Goal: Task Accomplishment & Management: Manage account settings

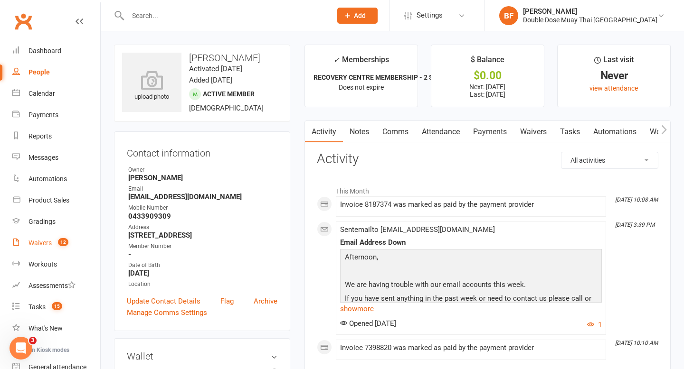
click at [49, 240] on div "Waivers" at bounding box center [39, 243] width 23 height 8
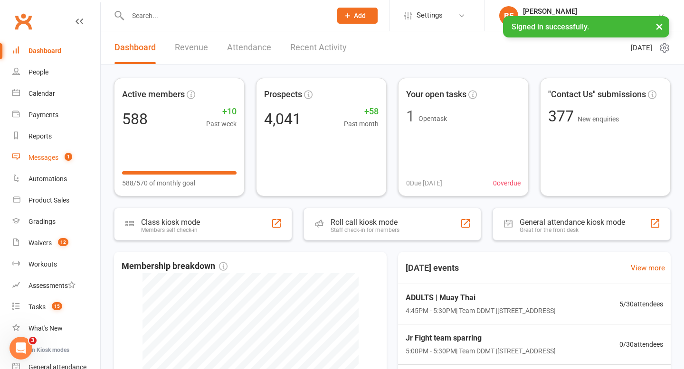
click at [63, 157] on count-badge "1" at bounding box center [66, 158] width 12 height 8
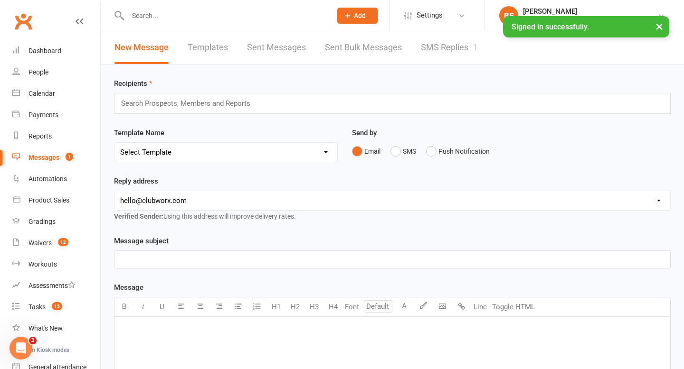
click at [430, 58] on link "SMS Replies 1" at bounding box center [449, 47] width 57 height 33
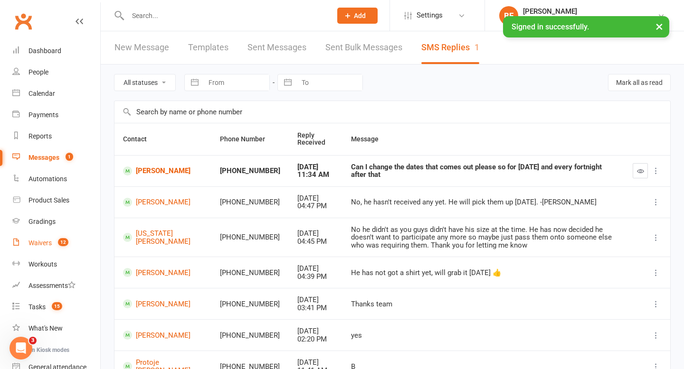
click at [55, 242] on count-badge "12" at bounding box center [60, 243] width 15 height 8
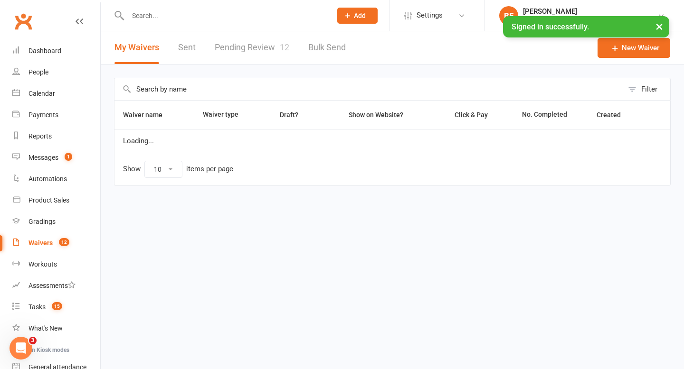
click at [249, 57] on link "Pending Review 12" at bounding box center [252, 47] width 75 height 33
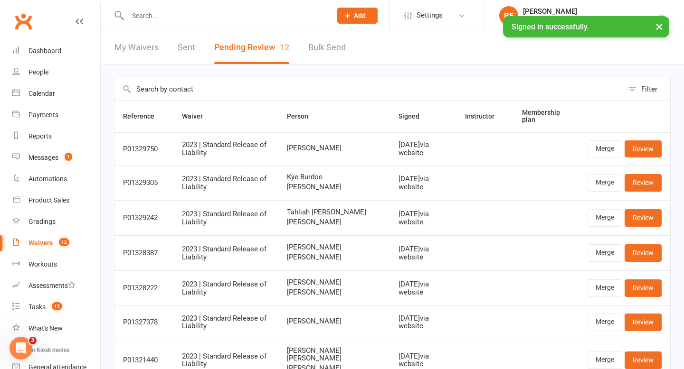
click at [158, 20] on input "text" at bounding box center [225, 15] width 200 height 13
paste input "0488208301"
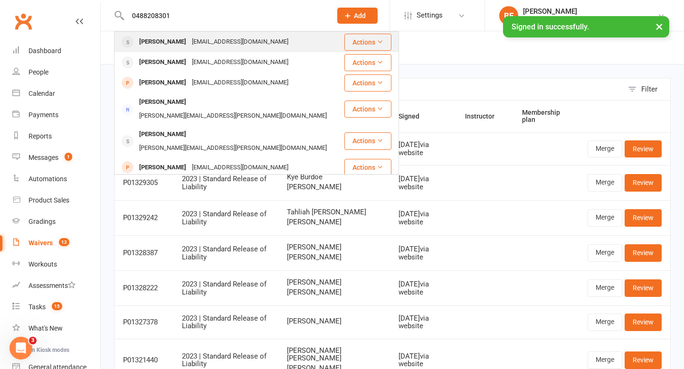
type input "0488208301"
click at [196, 43] on div "[EMAIL_ADDRESS][DOMAIN_NAME]" at bounding box center [240, 42] width 102 height 14
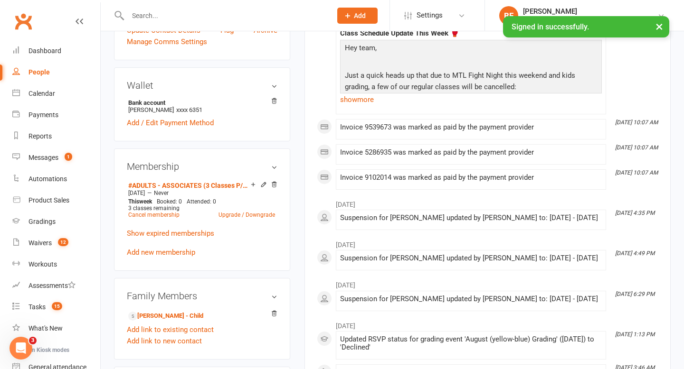
scroll to position [368, 0]
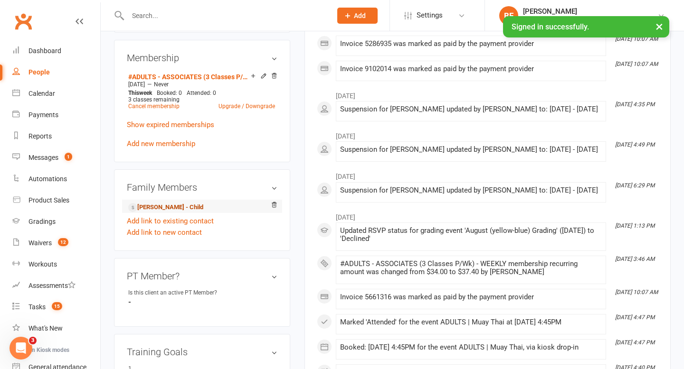
click at [184, 209] on link "[PERSON_NAME] - Child" at bounding box center [165, 208] width 75 height 10
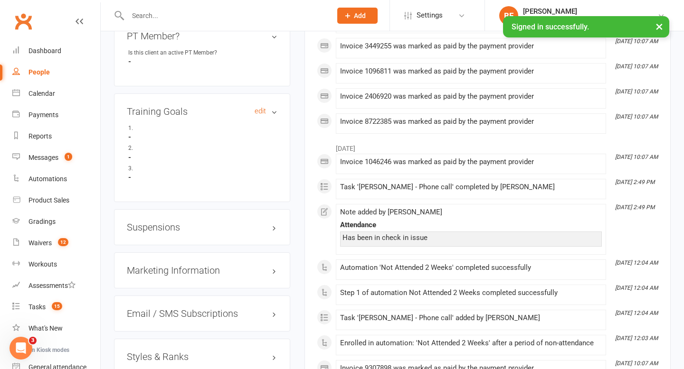
scroll to position [664, 0]
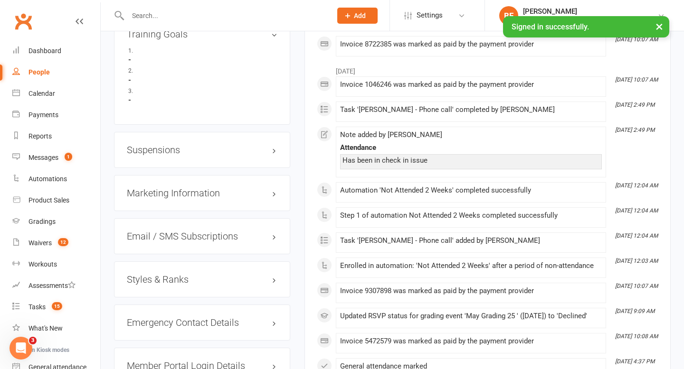
click at [164, 150] on h3 "Suspensions" at bounding box center [202, 150] width 151 height 10
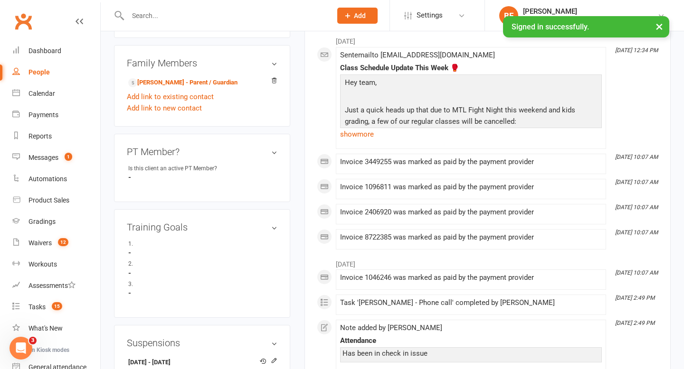
scroll to position [470, 0]
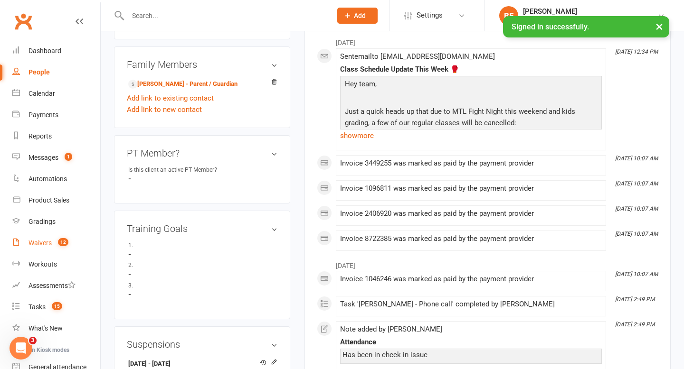
click at [38, 253] on link "Waivers 12" at bounding box center [56, 243] width 88 height 21
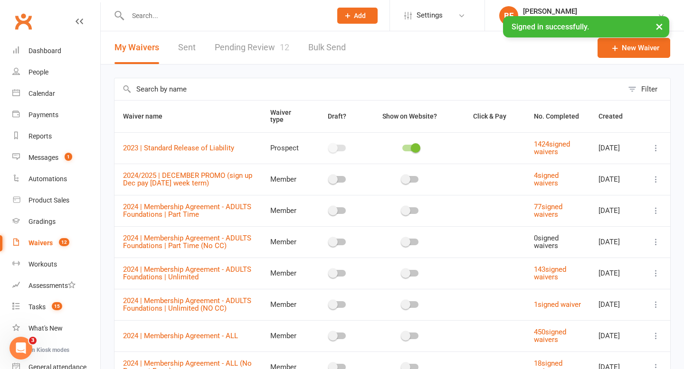
click at [230, 52] on link "Pending Review 12" at bounding box center [252, 47] width 75 height 33
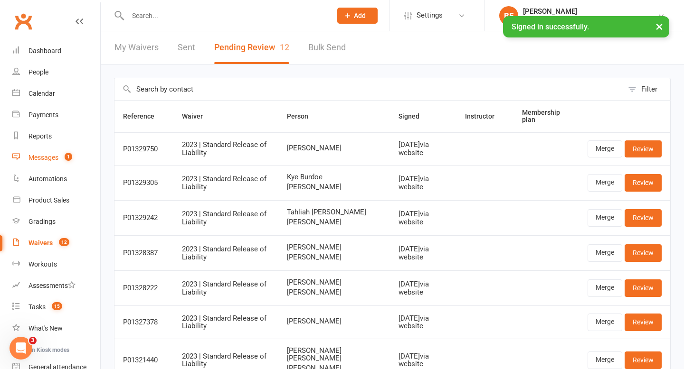
click at [59, 152] on link "Messages 1" at bounding box center [56, 157] width 88 height 21
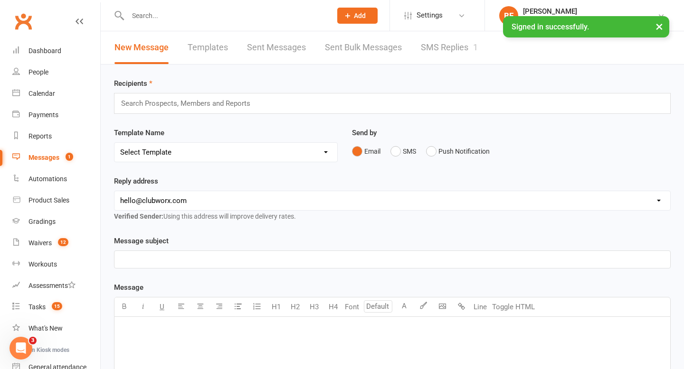
click at [437, 43] on link "SMS Replies 1" at bounding box center [449, 47] width 57 height 33
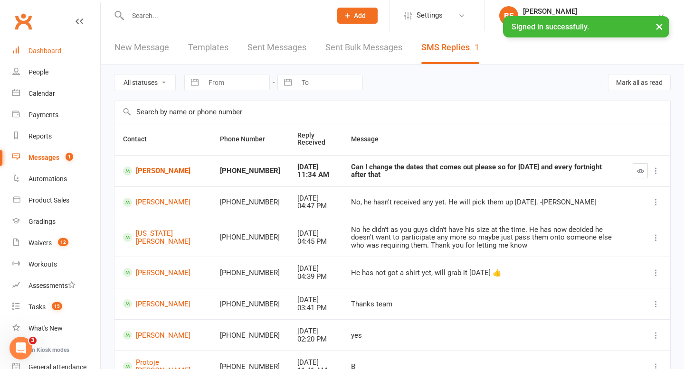
click at [59, 54] on div "Dashboard" at bounding box center [44, 51] width 33 height 8
